Goal: Check status: Check status

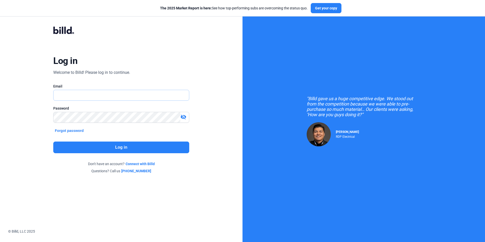
type input "[EMAIL_ADDRESS][DOMAIN_NAME]"
click at [119, 147] on button "Log in" at bounding box center [121, 148] width 136 height 12
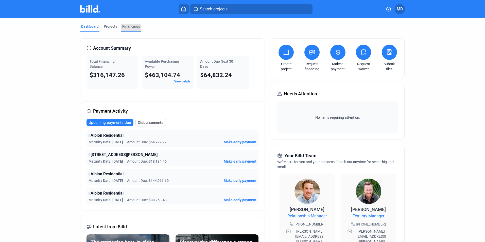
click at [131, 25] on div "Financings" at bounding box center [131, 26] width 18 height 5
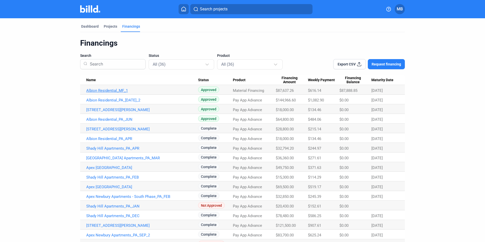
click at [101, 91] on link "Albion Residential_MF_1" at bounding box center [142, 90] width 112 height 5
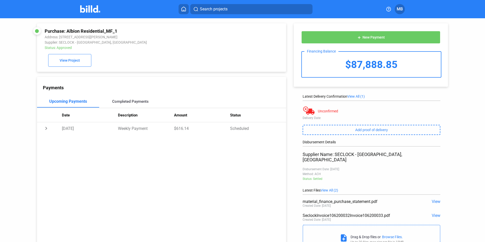
click at [133, 101] on div "Completed Payments" at bounding box center [130, 101] width 37 height 5
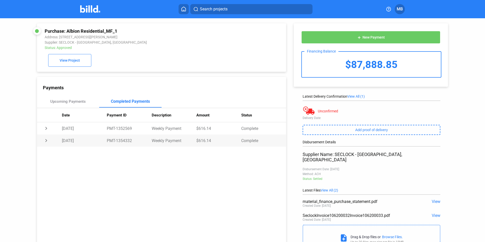
drag, startPoint x: 115, startPoint y: 142, endPoint x: 131, endPoint y: 142, distance: 16.0
click at [131, 142] on td "PMT-1354332" at bounding box center [129, 140] width 45 height 12
copy td "1354332"
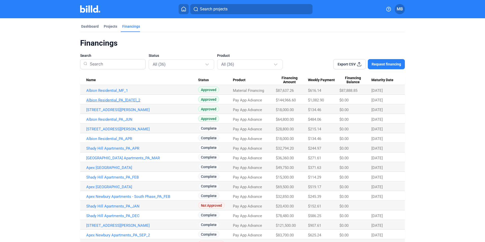
click at [95, 93] on link "Albion Residential_PA_[DATE]_2" at bounding box center [142, 90] width 112 height 5
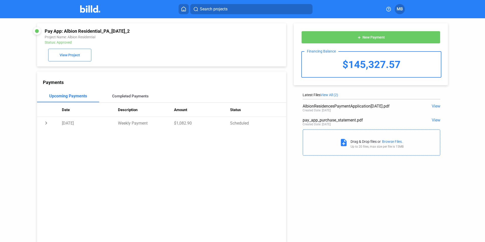
click at [125, 98] on div "Completed Payments" at bounding box center [130, 96] width 37 height 5
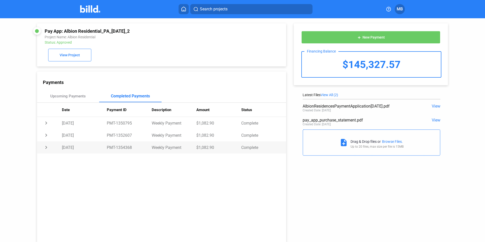
drag, startPoint x: 116, startPoint y: 149, endPoint x: 131, endPoint y: 149, distance: 15.2
click at [131, 149] on td "PMT-1354368" at bounding box center [129, 147] width 45 height 12
copy td "1354368"
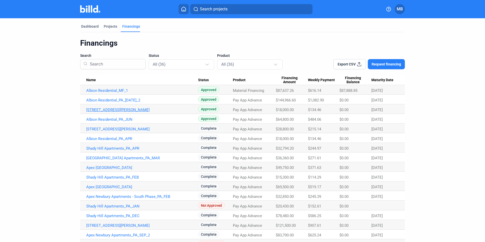
click at [106, 93] on link "[STREET_ADDRESS][PERSON_NAME]" at bounding box center [142, 90] width 112 height 5
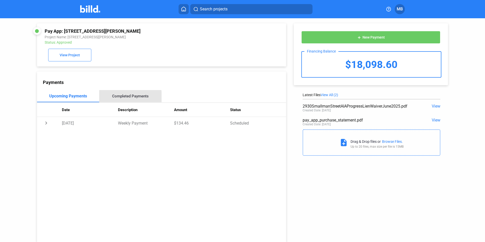
click at [126, 98] on div "Completed Payments" at bounding box center [130, 96] width 37 height 5
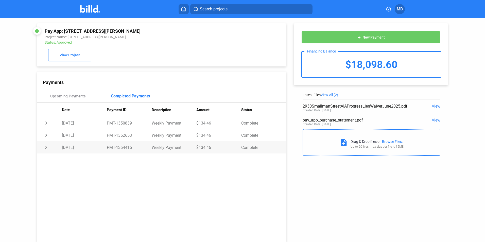
drag, startPoint x: 116, startPoint y: 149, endPoint x: 131, endPoint y: 149, distance: 15.2
click at [131, 149] on td "PMT-1354415" at bounding box center [129, 147] width 45 height 12
copy td "1354415"
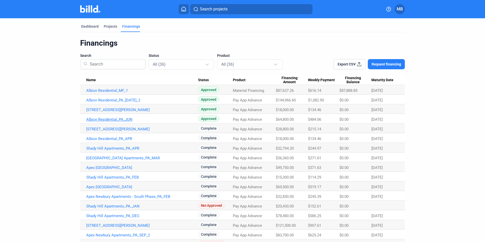
click at [117, 93] on link "Albion Residential_PA_JUN" at bounding box center [142, 90] width 112 height 5
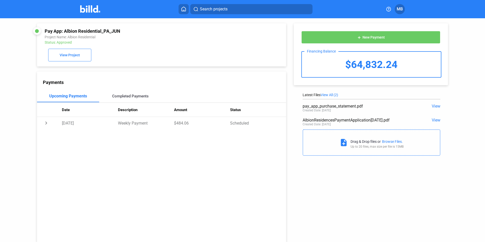
click at [130, 98] on div "Completed Payments" at bounding box center [130, 96] width 37 height 5
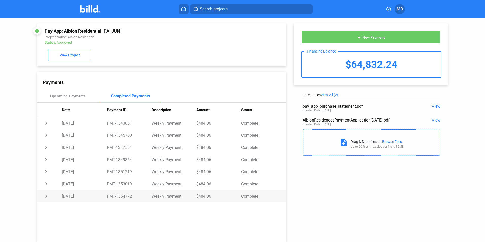
drag, startPoint x: 115, startPoint y: 197, endPoint x: 131, endPoint y: 196, distance: 15.2
click at [131, 196] on td "PMT-1354772" at bounding box center [129, 196] width 45 height 12
copy td "1354772"
